Goal: Navigation & Orientation: Understand site structure

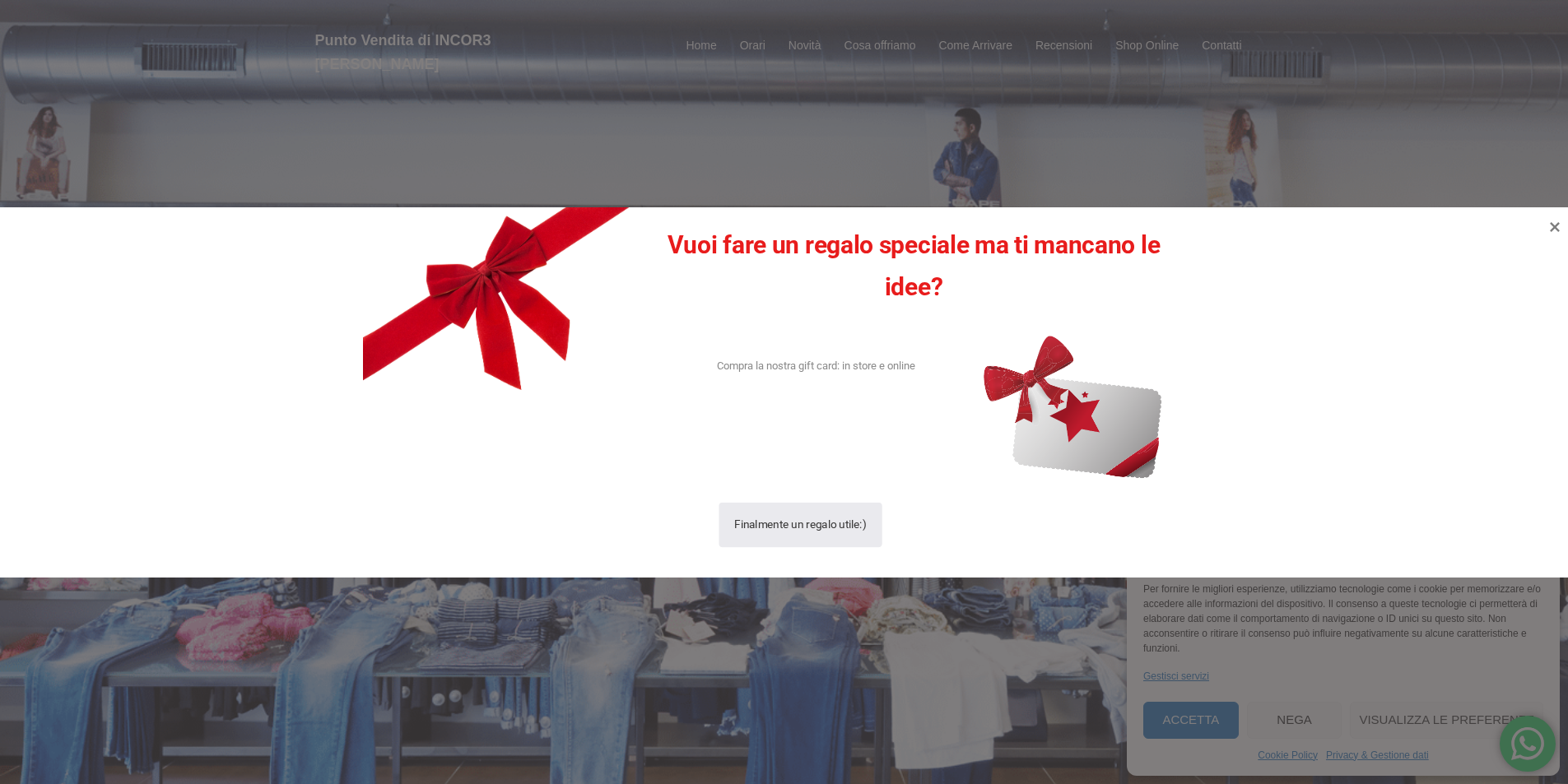
click at [809, 529] on div "Finalmente un regalo utile:)" at bounding box center [801, 524] width 133 height 45
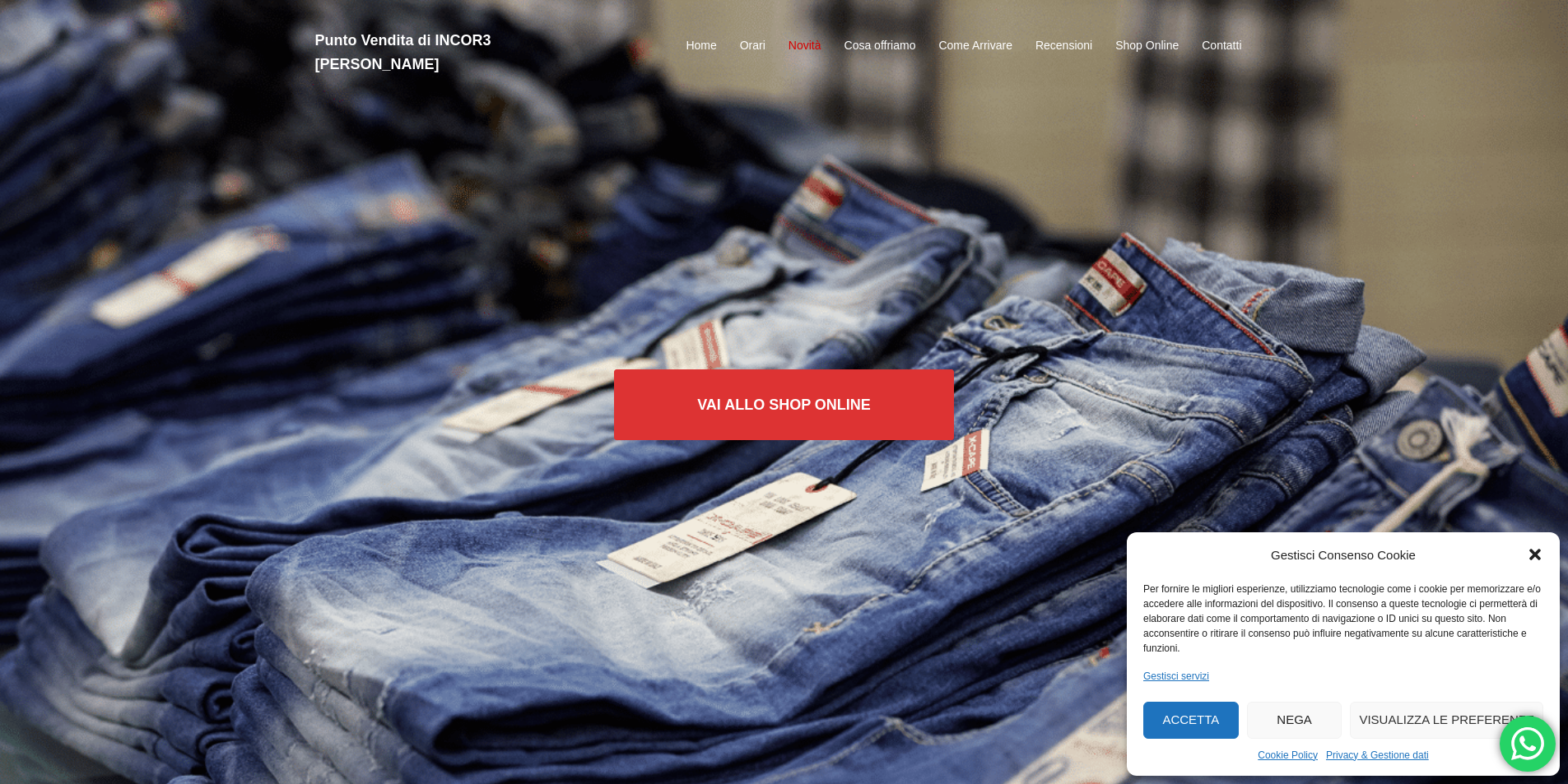
click at [805, 36] on link "Novità" at bounding box center [805, 46] width 33 height 19
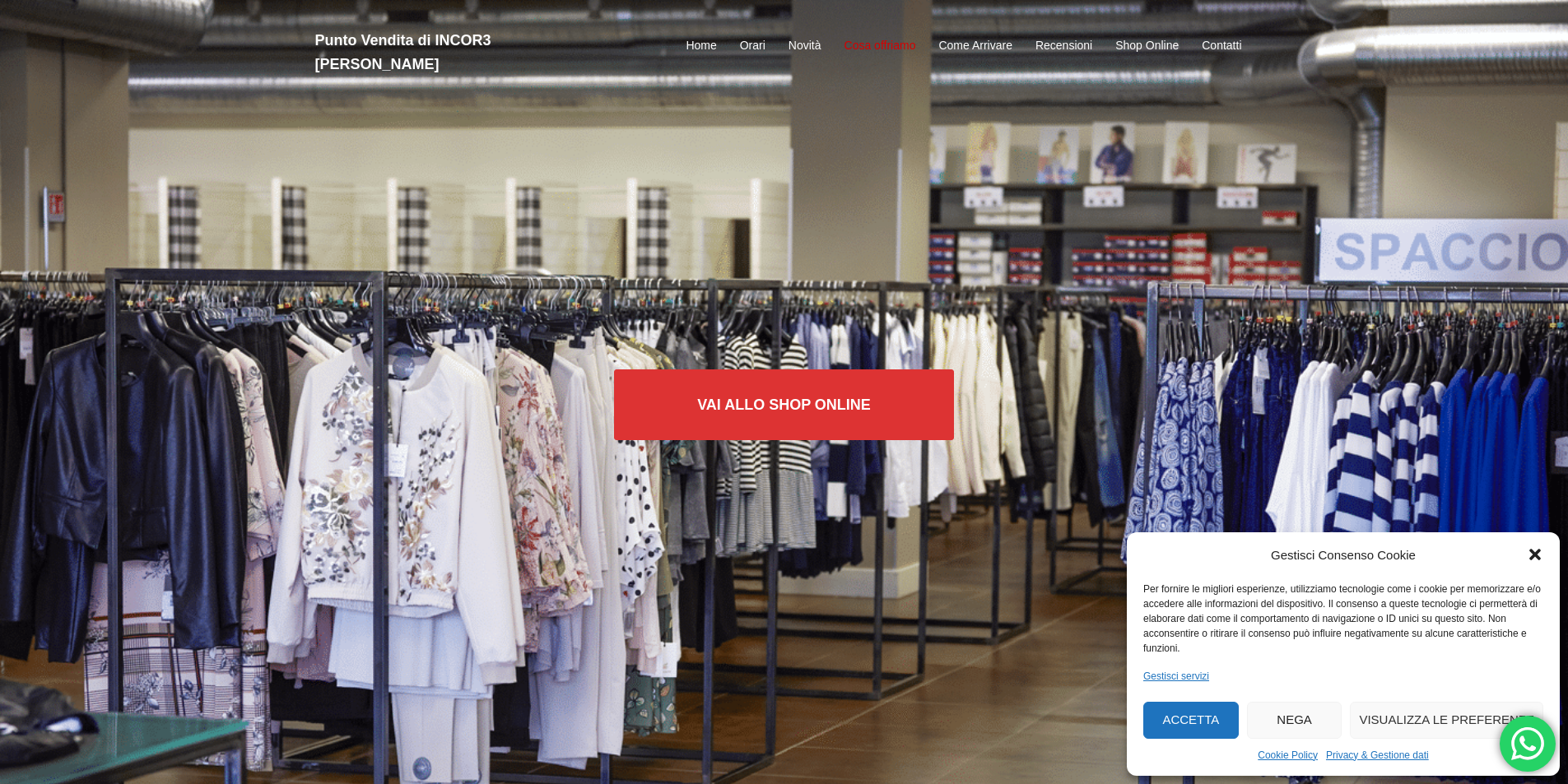
click at [859, 40] on link "Cosa offriamo" at bounding box center [879, 46] width 71 height 19
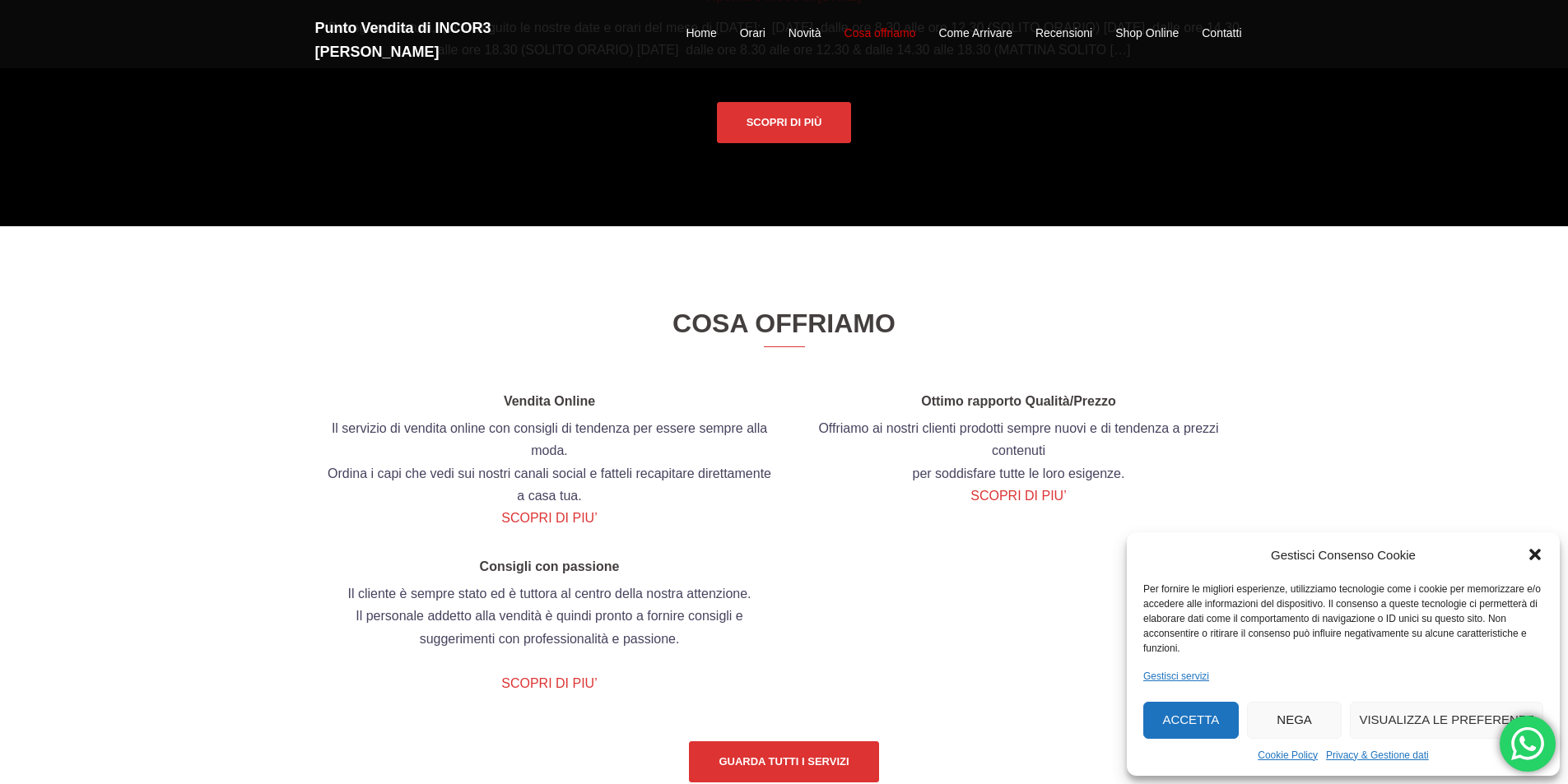
scroll to position [1913, 0]
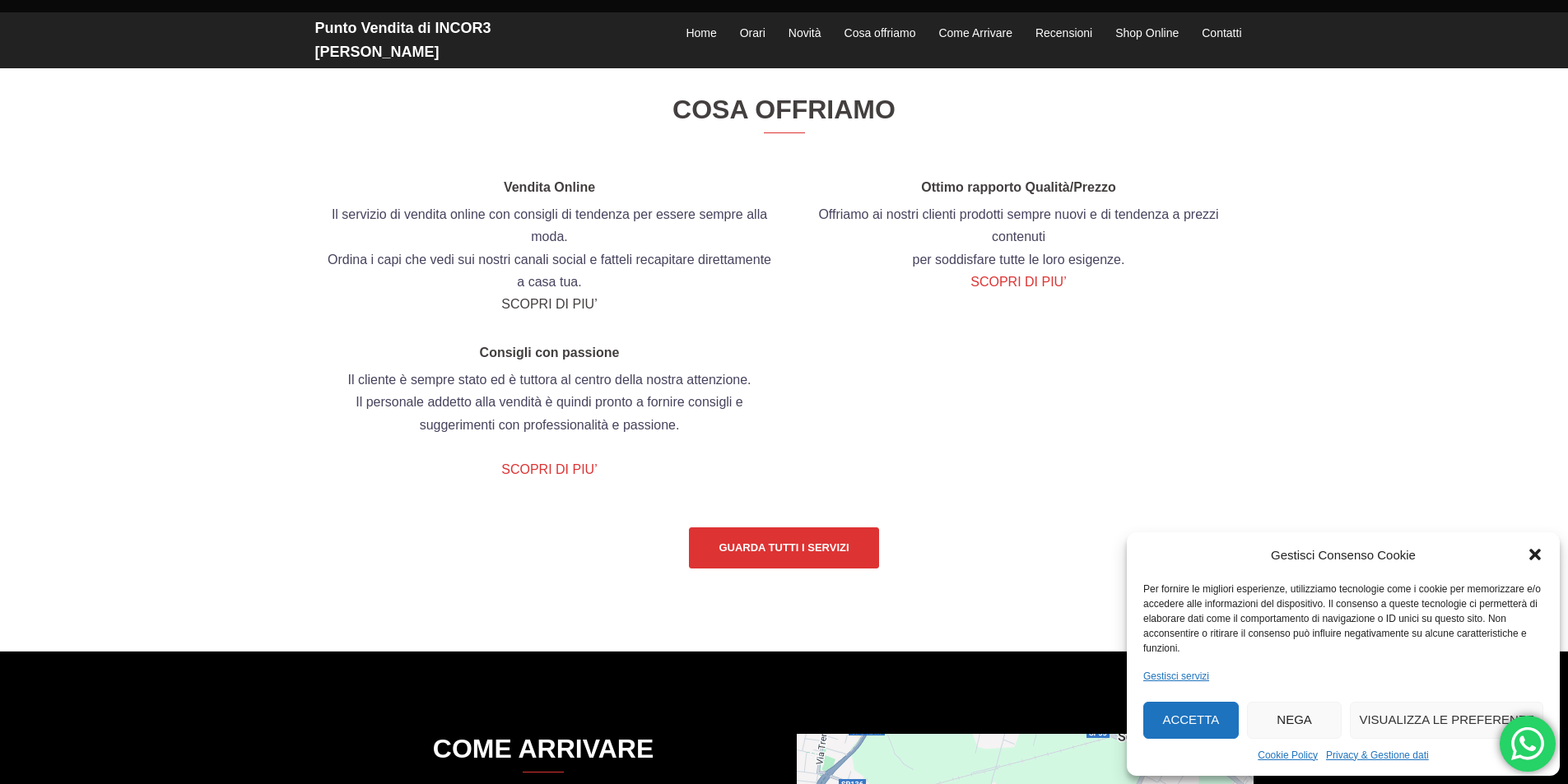
click at [533, 311] on link "SCOPRI DI PIU’" at bounding box center [549, 304] width 96 height 14
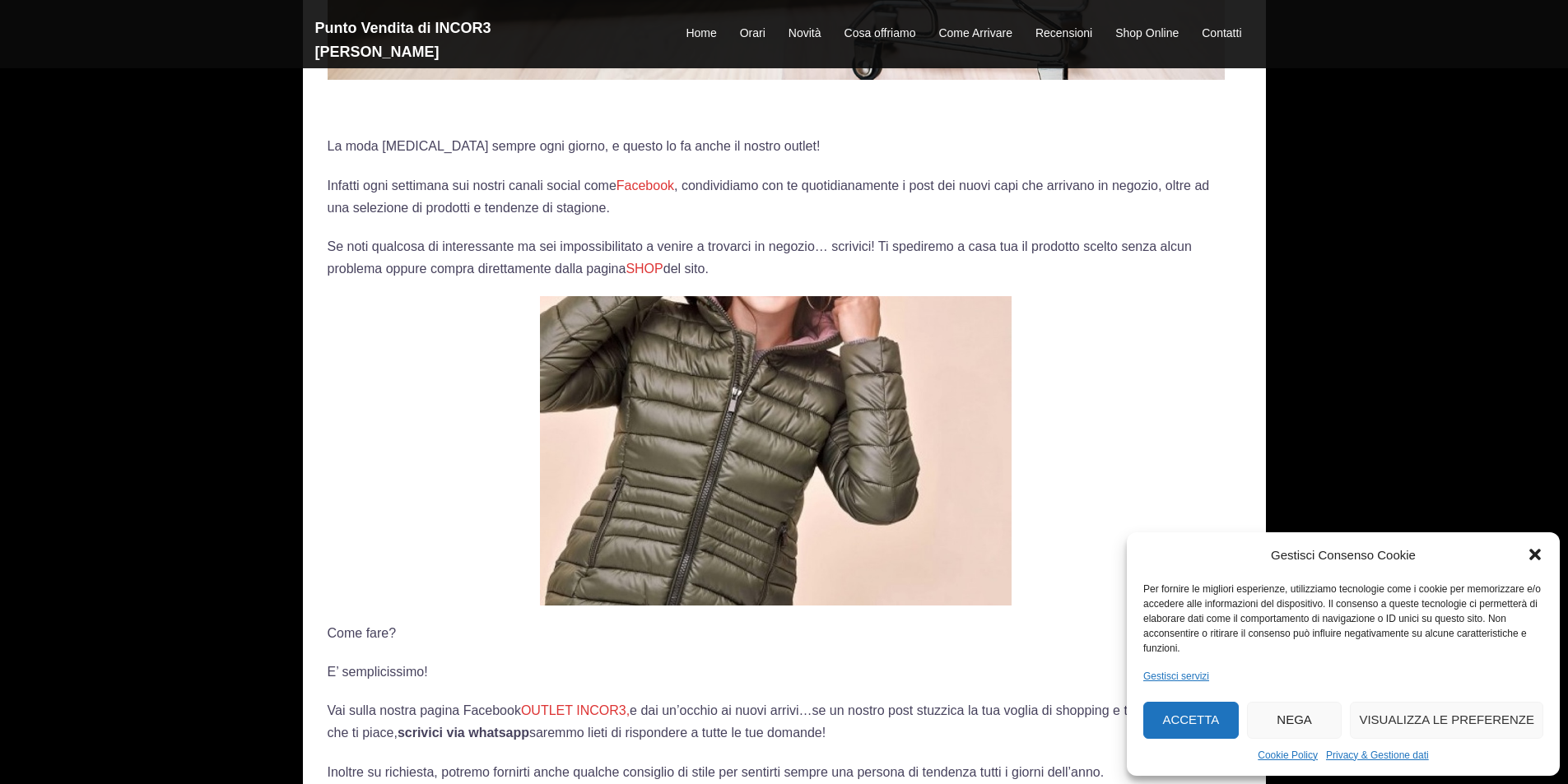
scroll to position [494, 0]
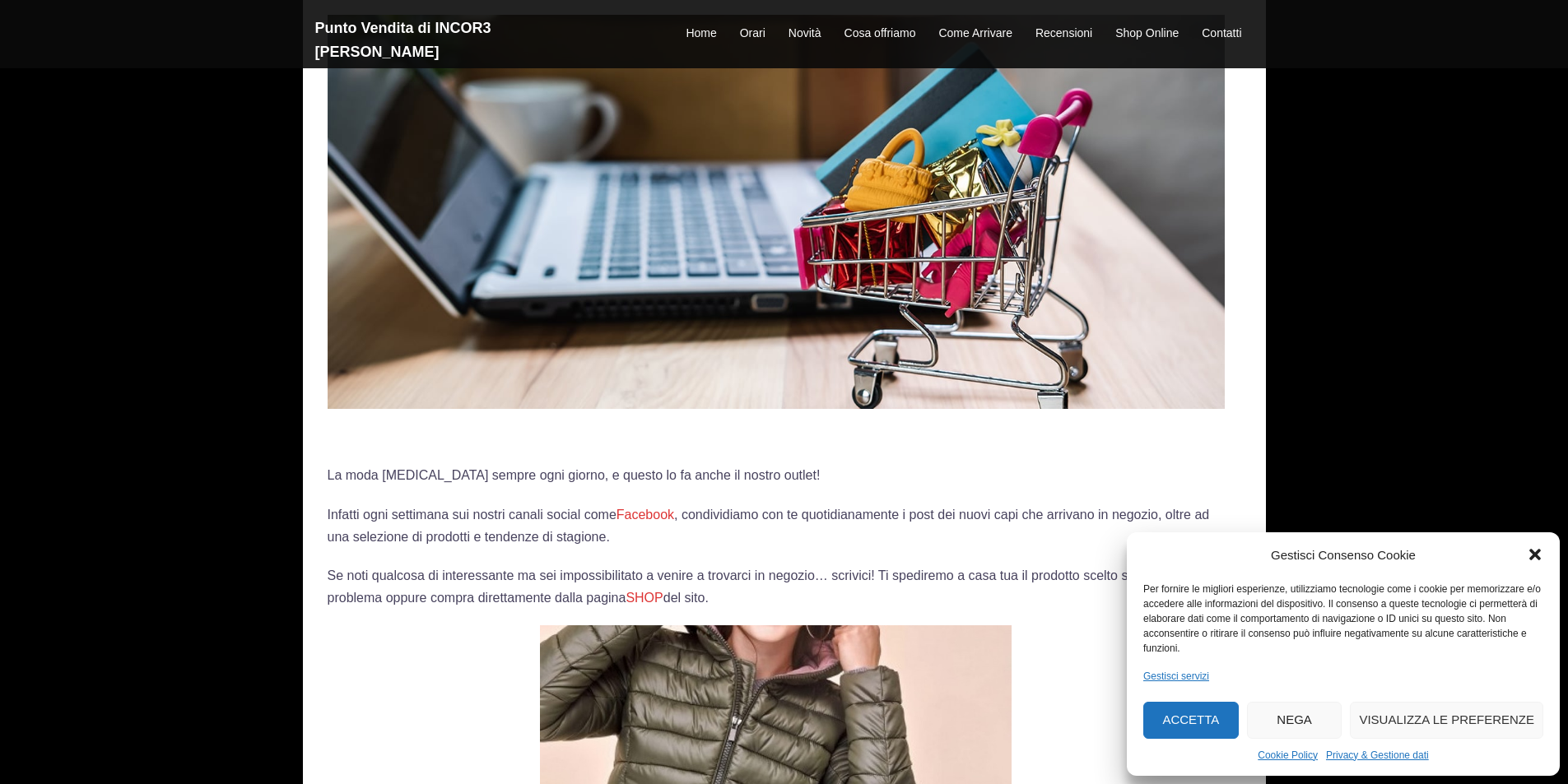
click at [1535, 553] on icon "Chiudi la finestra di dialogo" at bounding box center [1535, 555] width 11 height 11
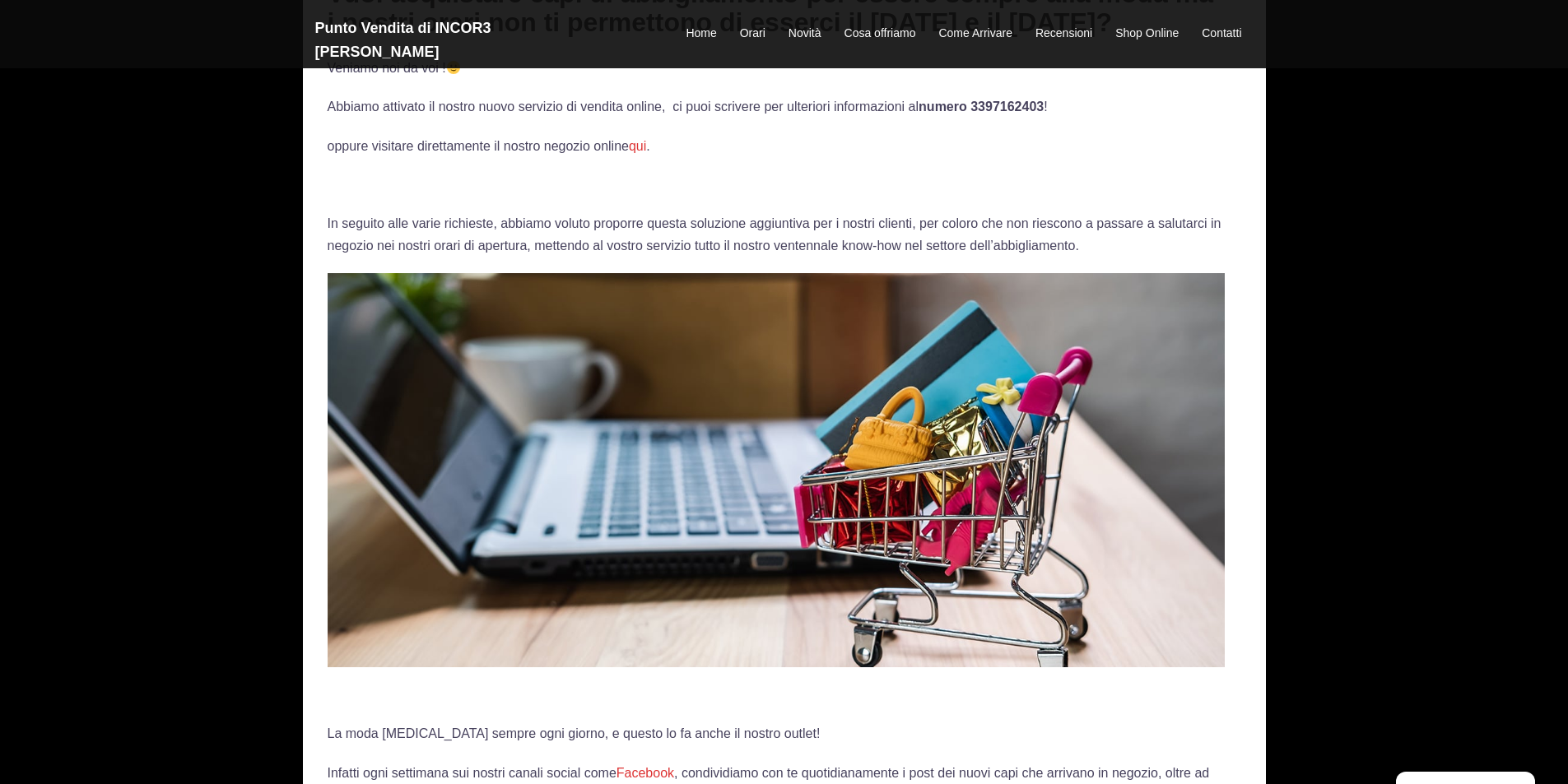
scroll to position [0, 0]
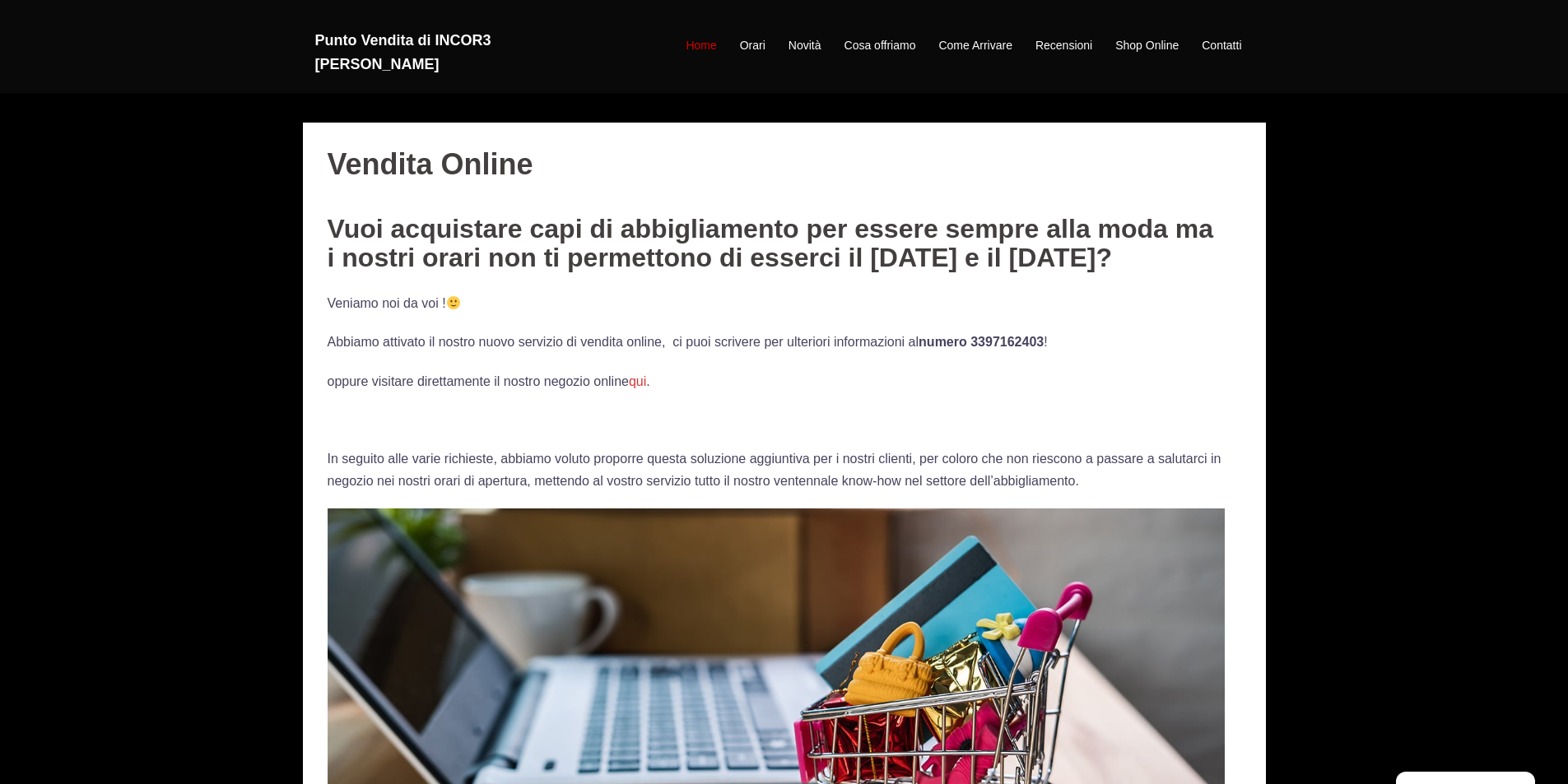
click at [702, 36] on link "Home" at bounding box center [701, 46] width 31 height 19
